Goal: Task Accomplishment & Management: Manage account settings

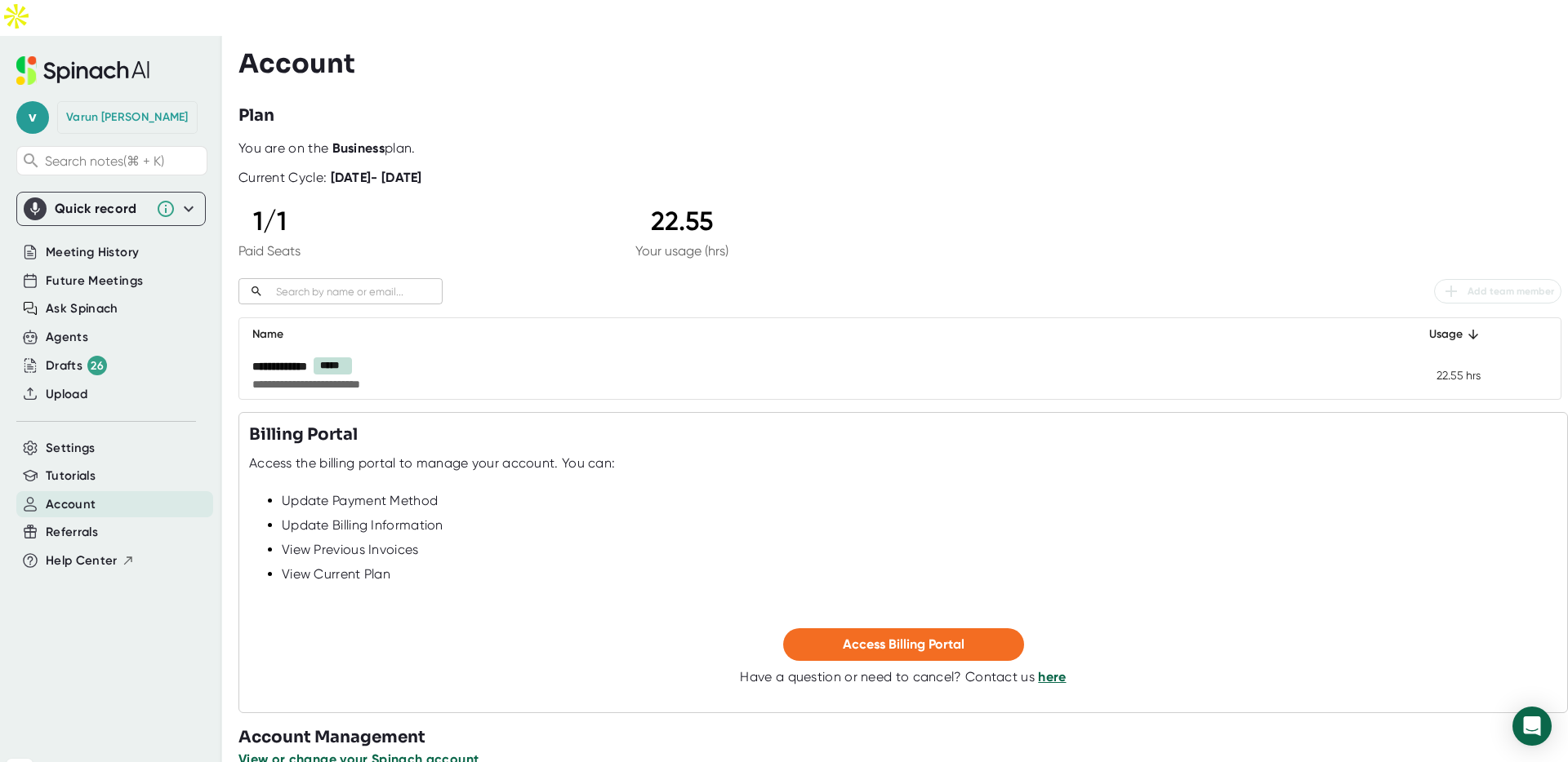
click at [402, 752] on span "View or change your Spinach account" at bounding box center [358, 760] width 240 height 16
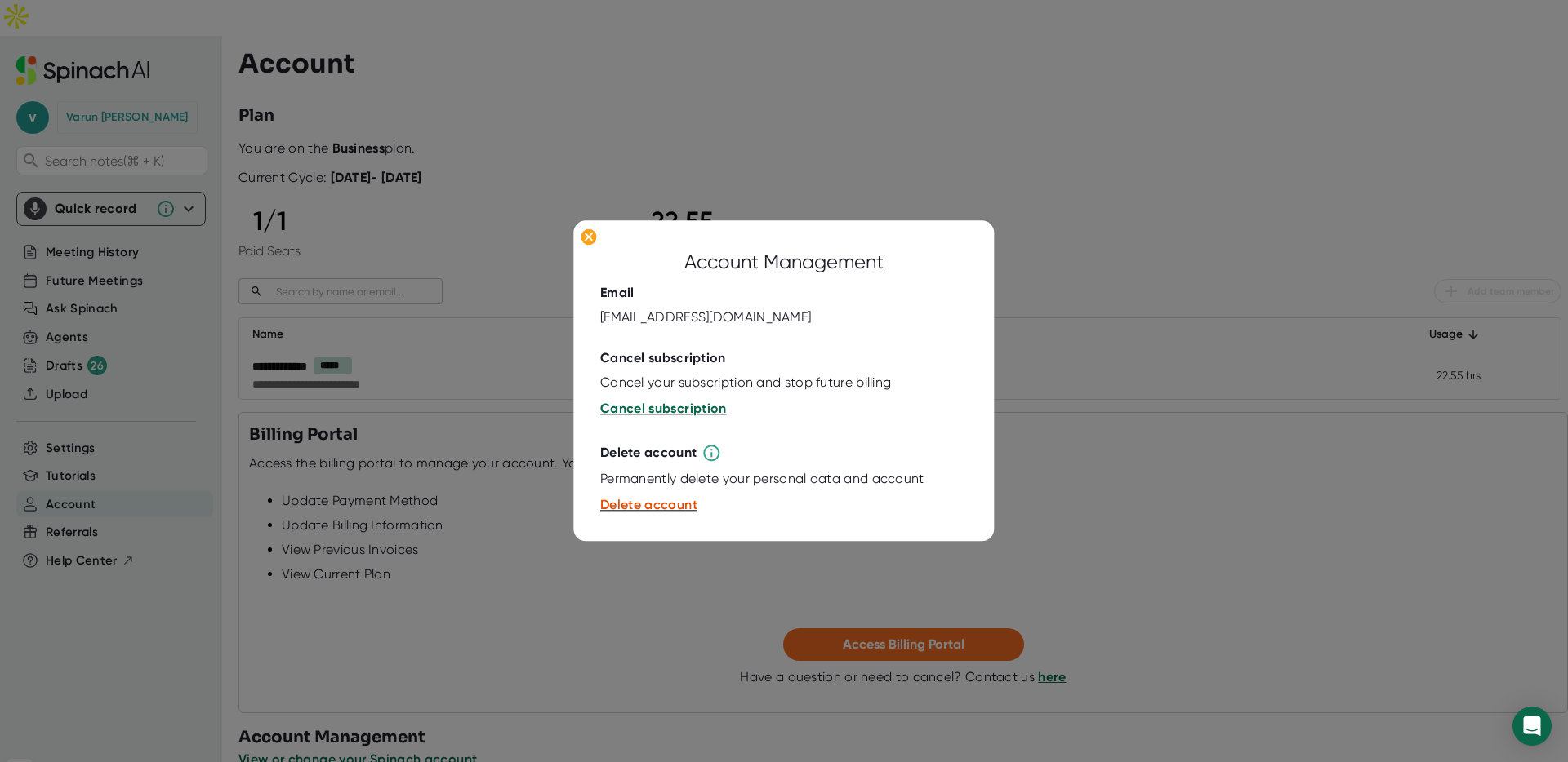
click at [666, 406] on span "Cancel subscription" at bounding box center [663, 409] width 126 height 16
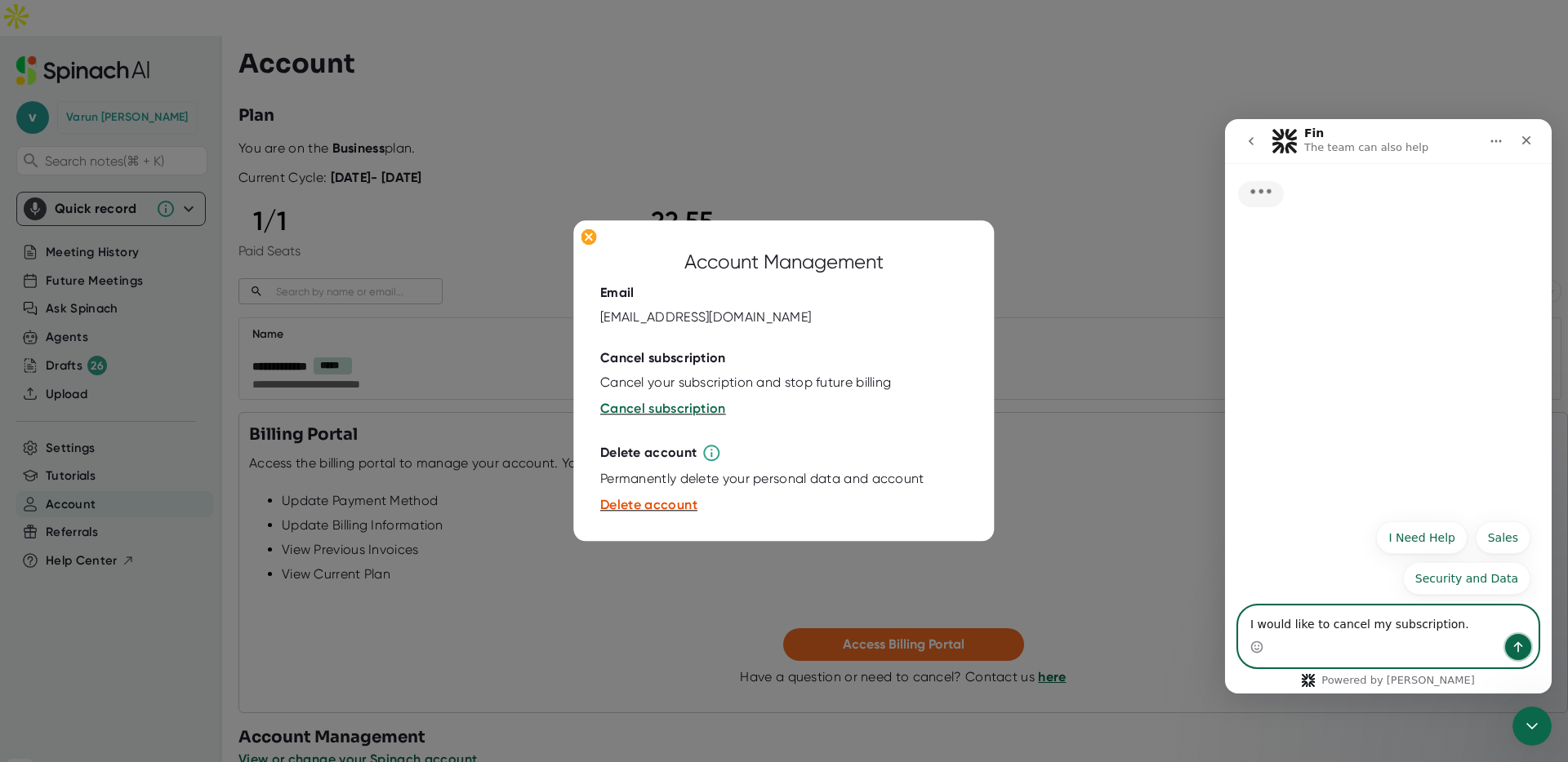
click at [1512, 645] on icon "Send a message…" at bounding box center [1518, 647] width 13 height 13
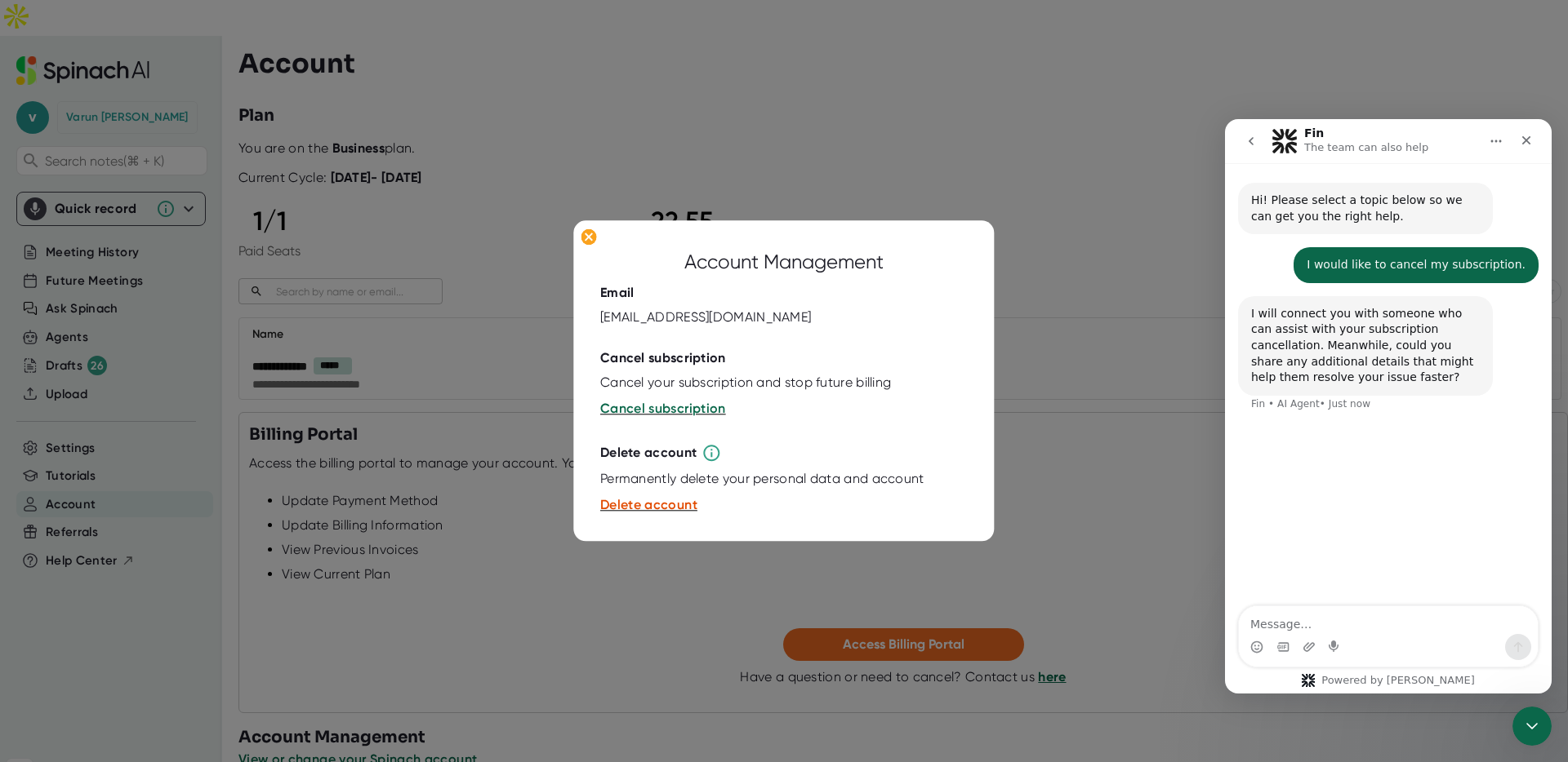
click at [1434, 633] on textarea "Message…" at bounding box center [1388, 620] width 299 height 27
type textarea "nope, just want to cancel"
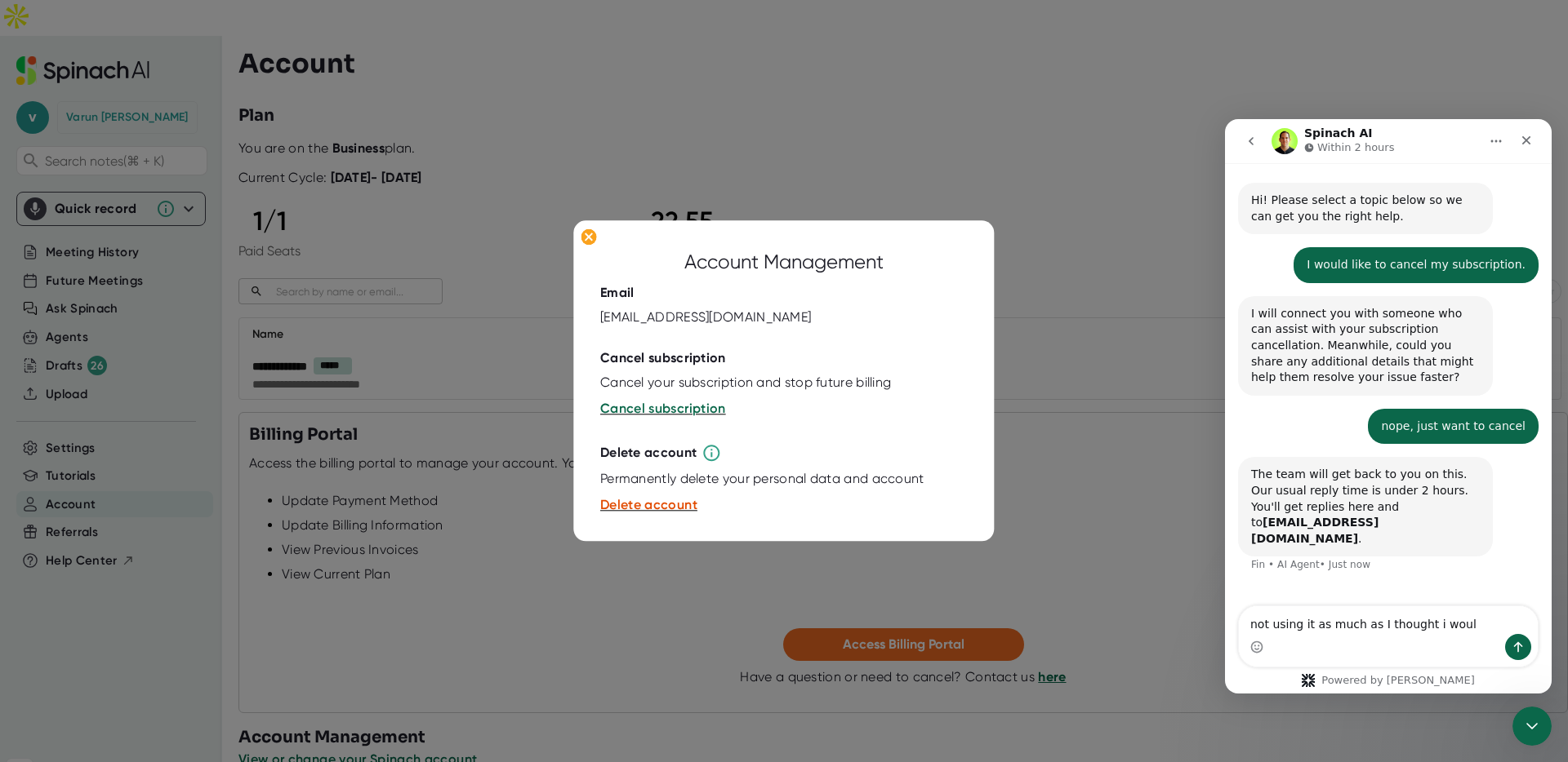
type textarea "not using it as much as I thought i would"
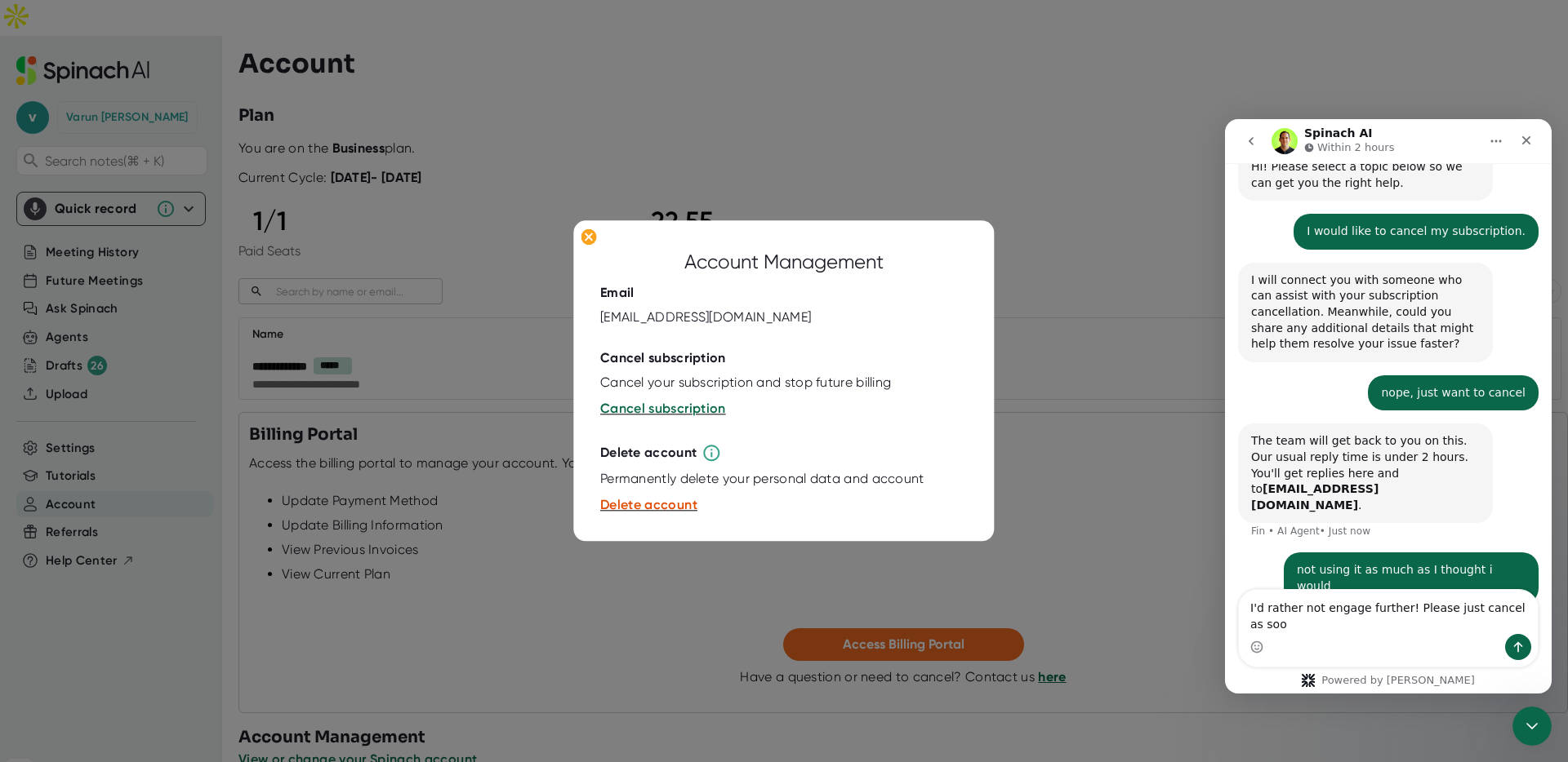
scroll to position [33, 0]
type textarea "I'd rather not engage further! Please just cancel as soon as you see this!"
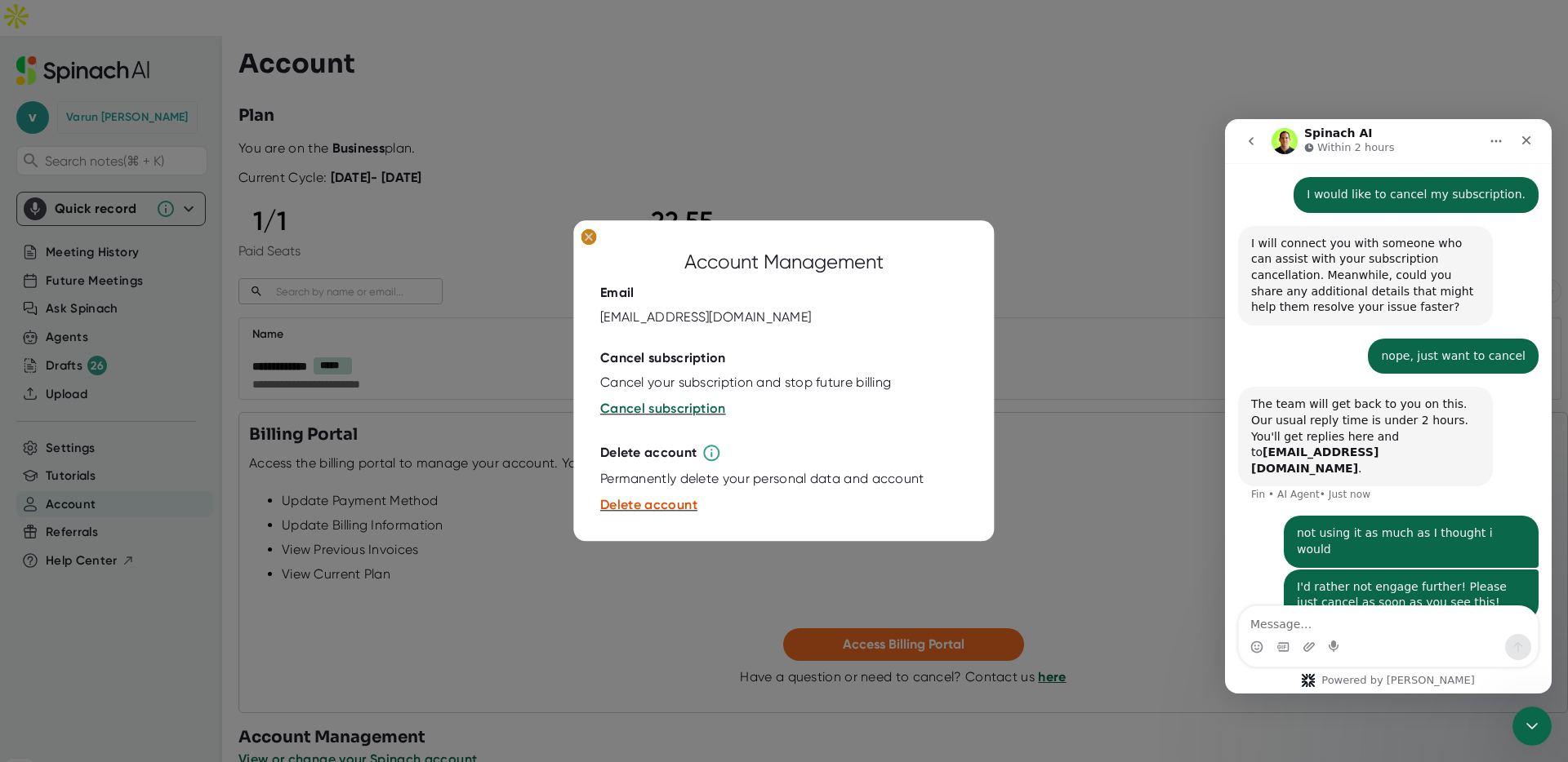
click at [589, 234] on ellipse at bounding box center [588, 237] width 16 height 17
